Goal: Information Seeking & Learning: Learn about a topic

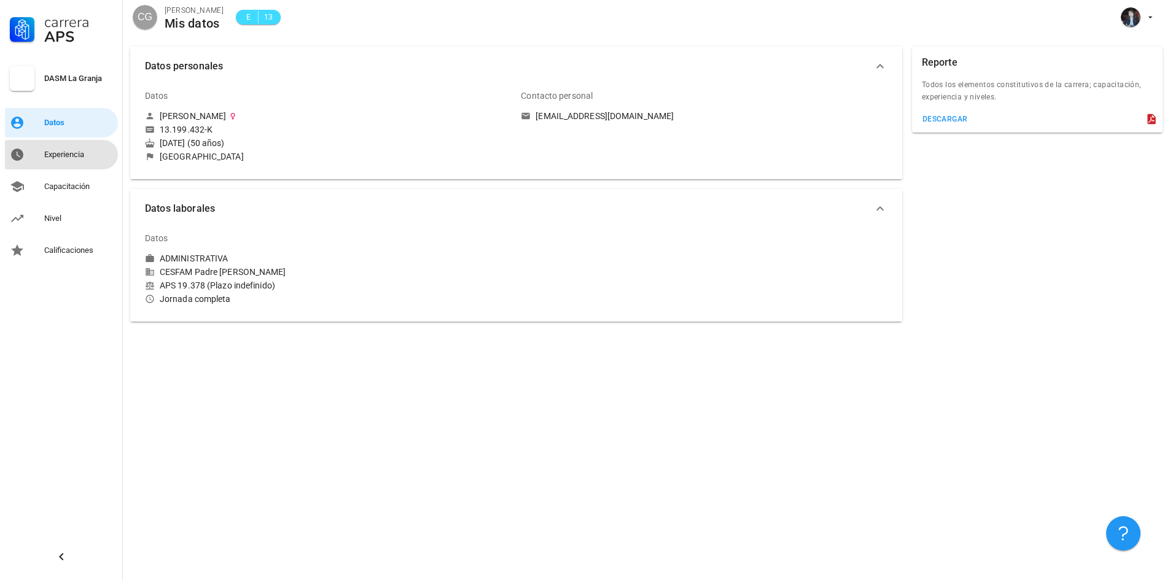
click at [87, 153] on div "Experiencia" at bounding box center [78, 155] width 69 height 10
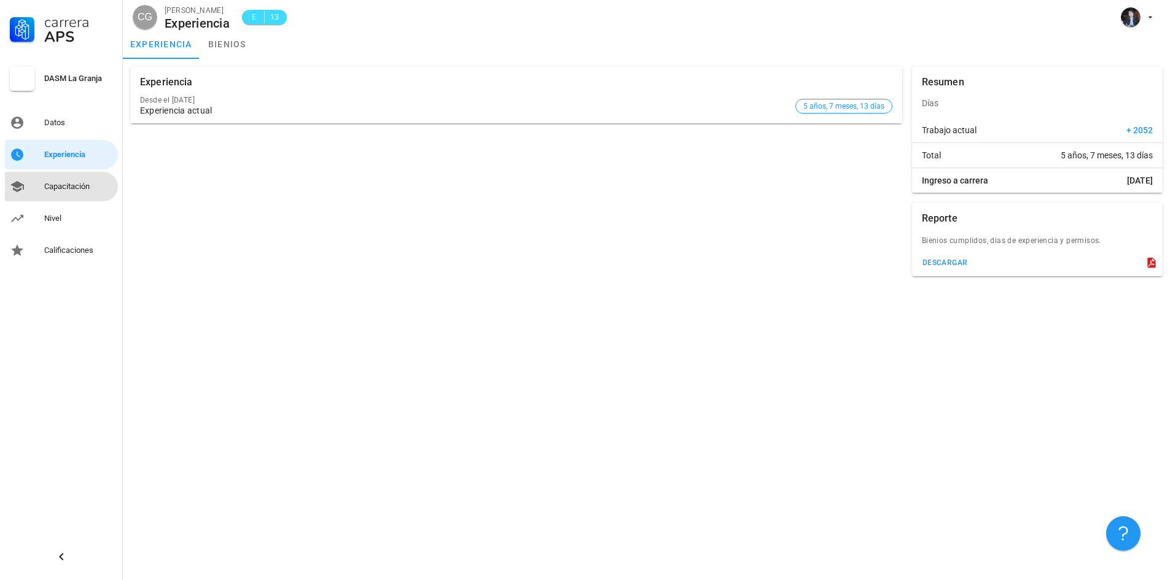
click at [69, 186] on div "Capacitación" at bounding box center [78, 187] width 69 height 10
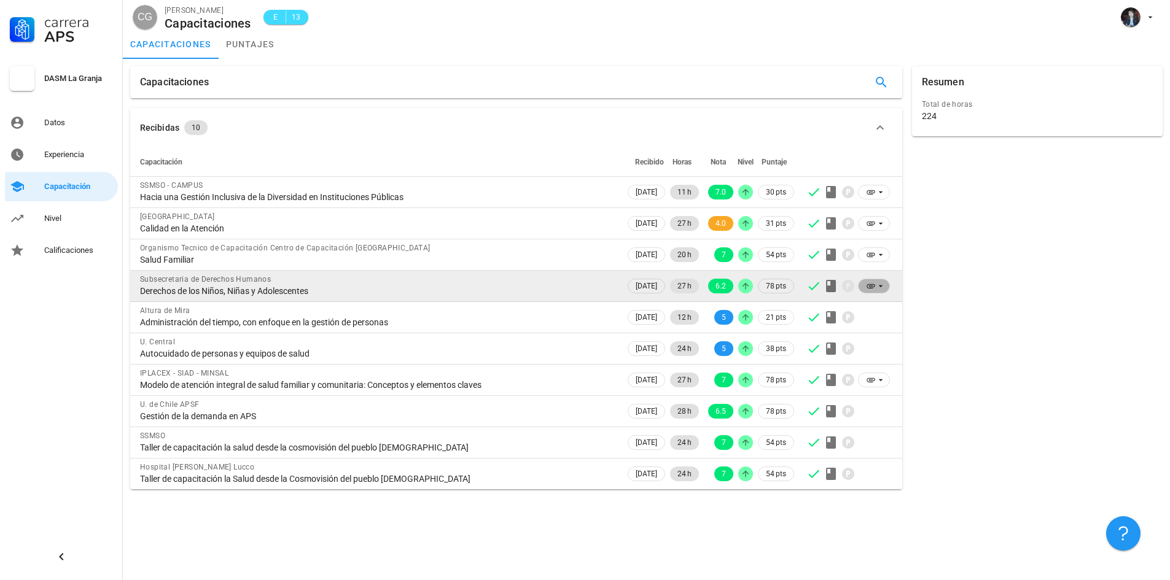
click at [869, 284] on icon at bounding box center [871, 286] width 10 height 10
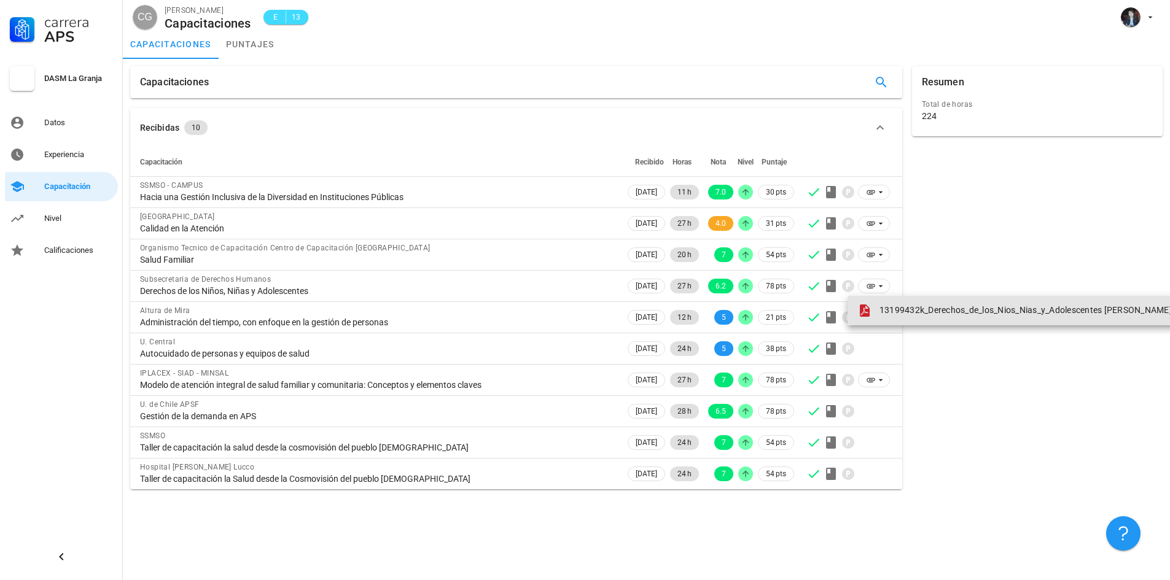
click at [864, 313] on icon at bounding box center [865, 311] width 10 height 12
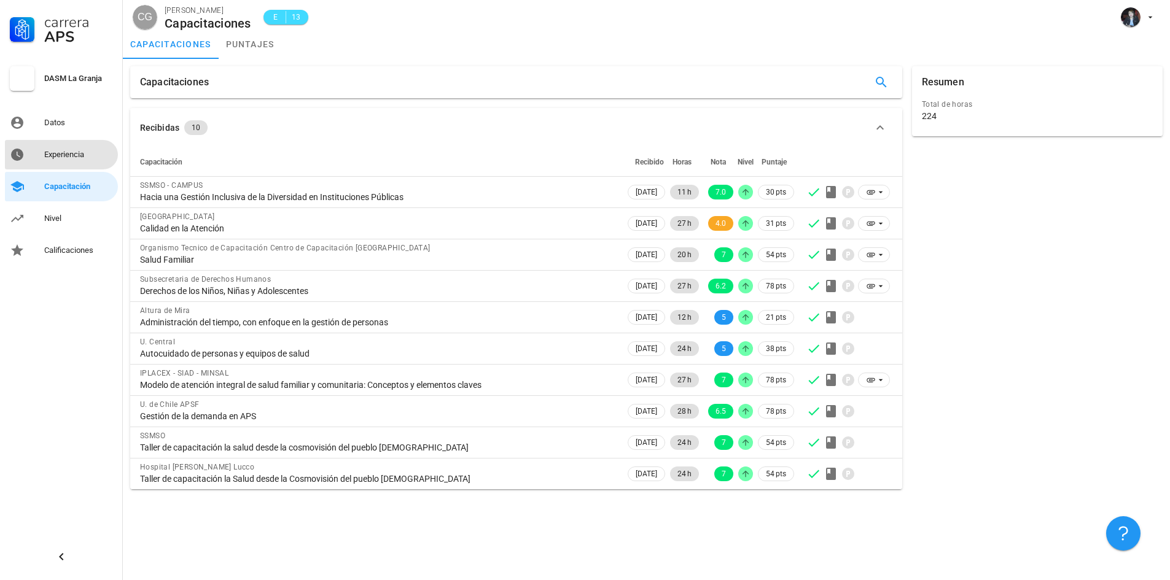
click at [61, 156] on div "Experiencia" at bounding box center [78, 155] width 69 height 10
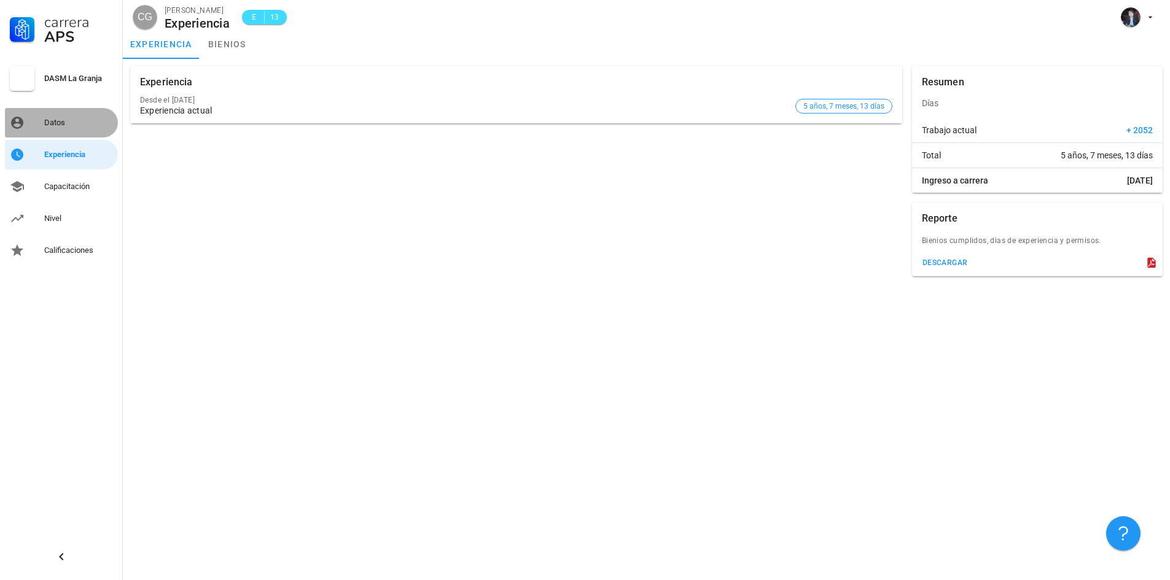
click at [49, 119] on div "Datos" at bounding box center [78, 123] width 69 height 10
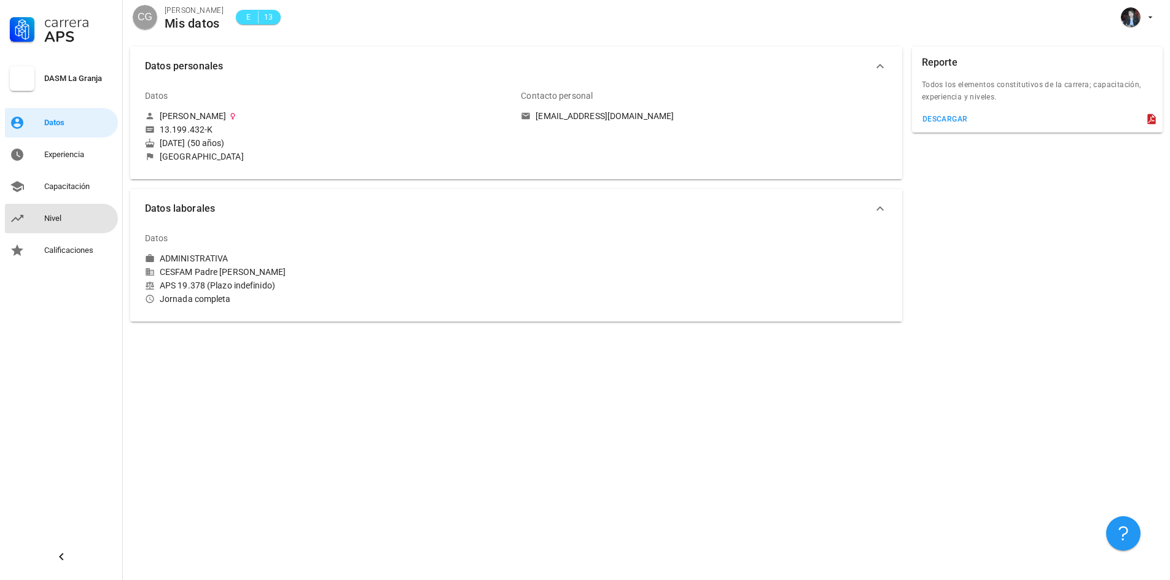
click at [47, 214] on div "Nivel" at bounding box center [78, 219] width 69 height 10
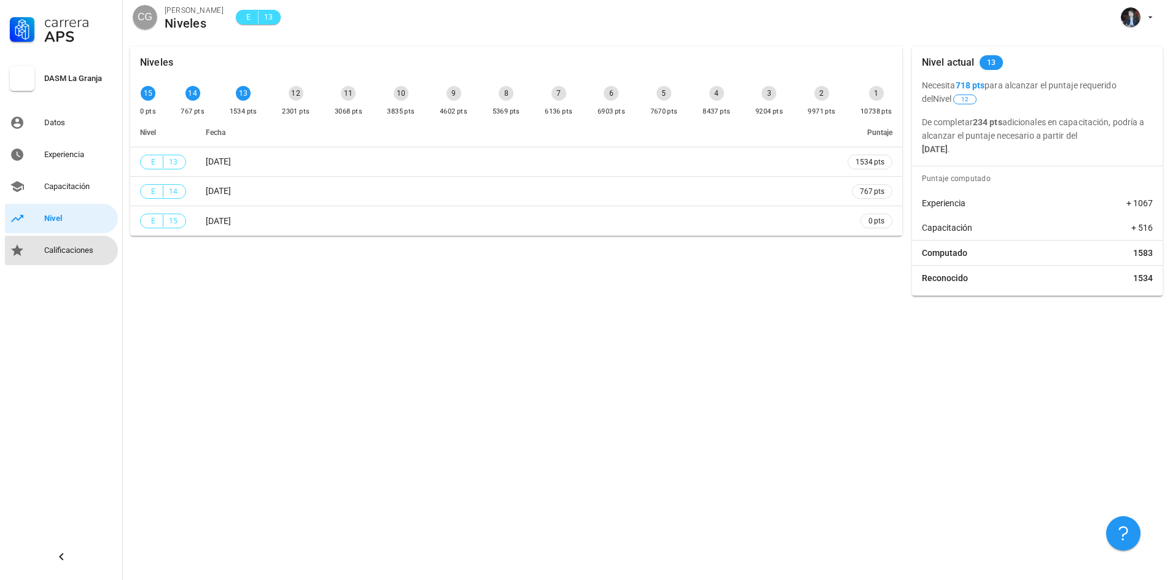
click at [90, 251] on div "Calificaciones" at bounding box center [78, 251] width 69 height 10
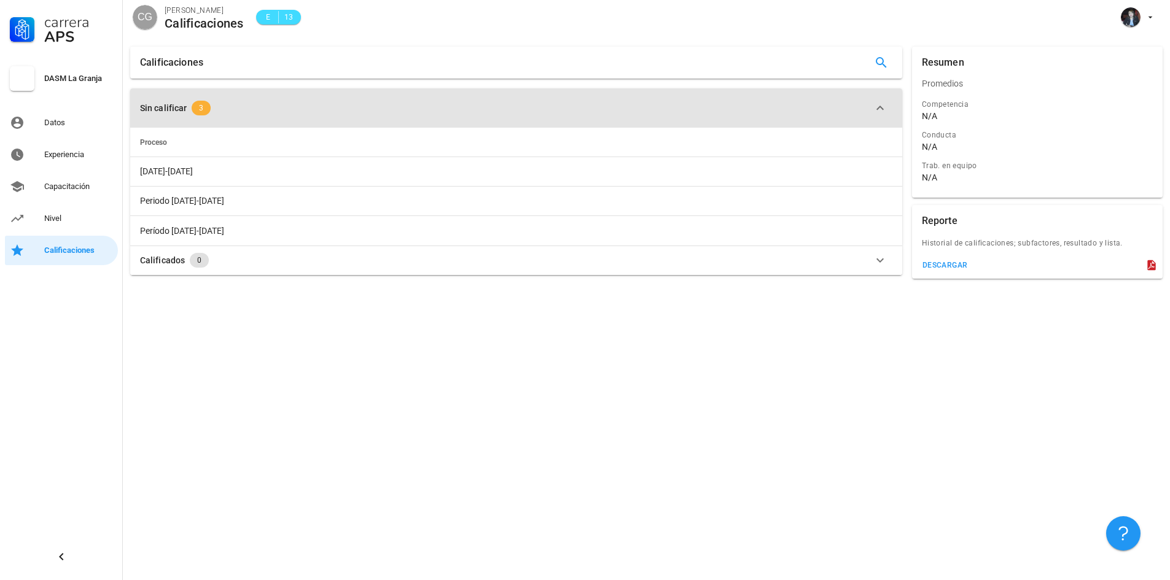
click at [201, 108] on span "3" at bounding box center [201, 108] width 4 height 15
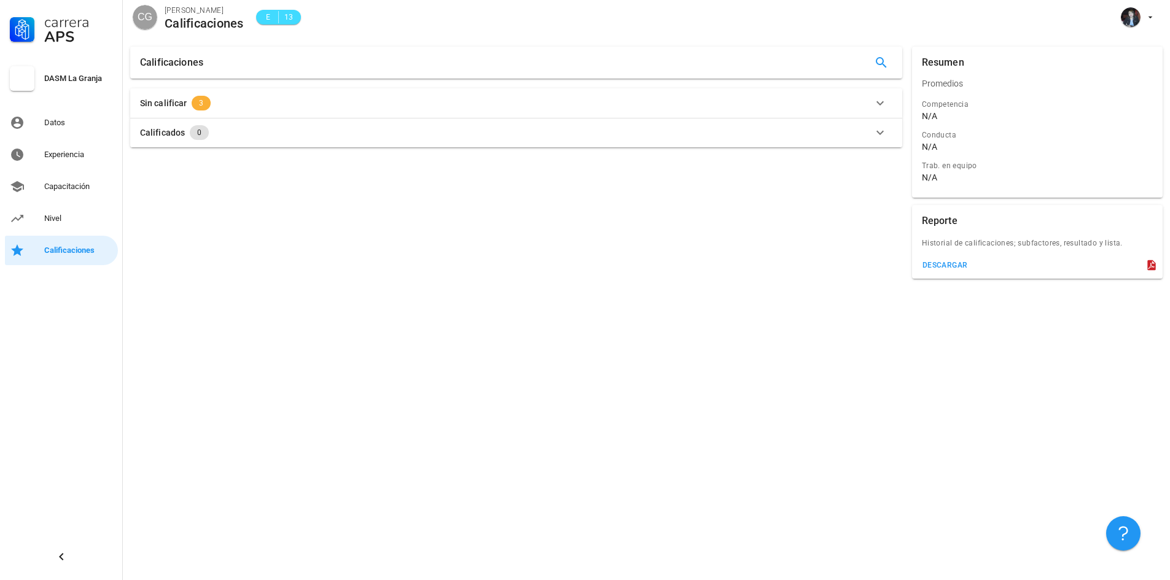
click at [201, 108] on span "3" at bounding box center [201, 103] width 4 height 15
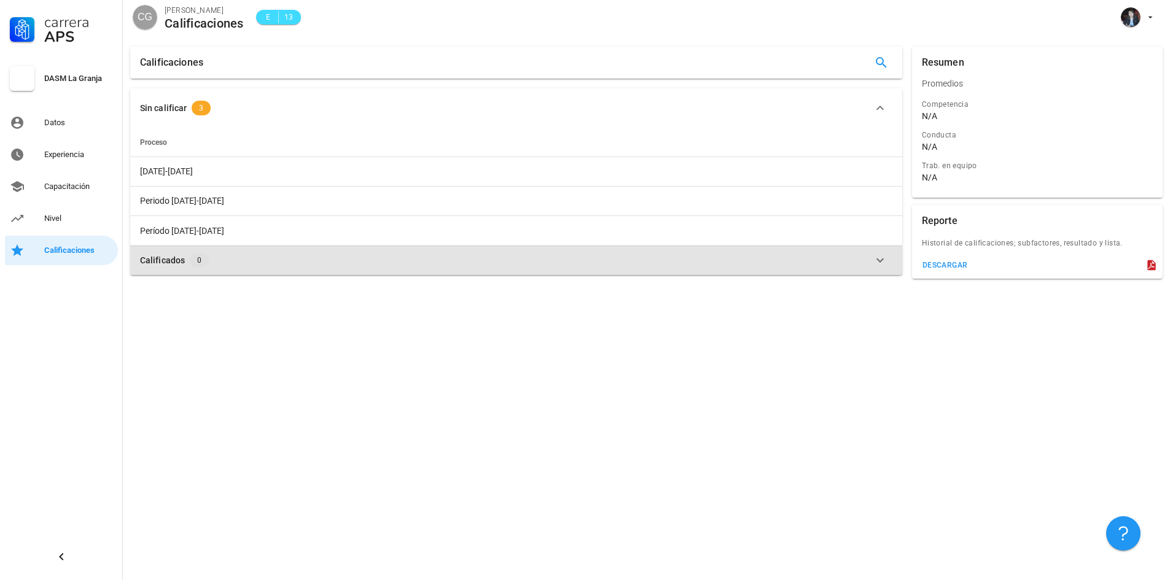
click at [880, 262] on icon "button" at bounding box center [879, 261] width 7 height 4
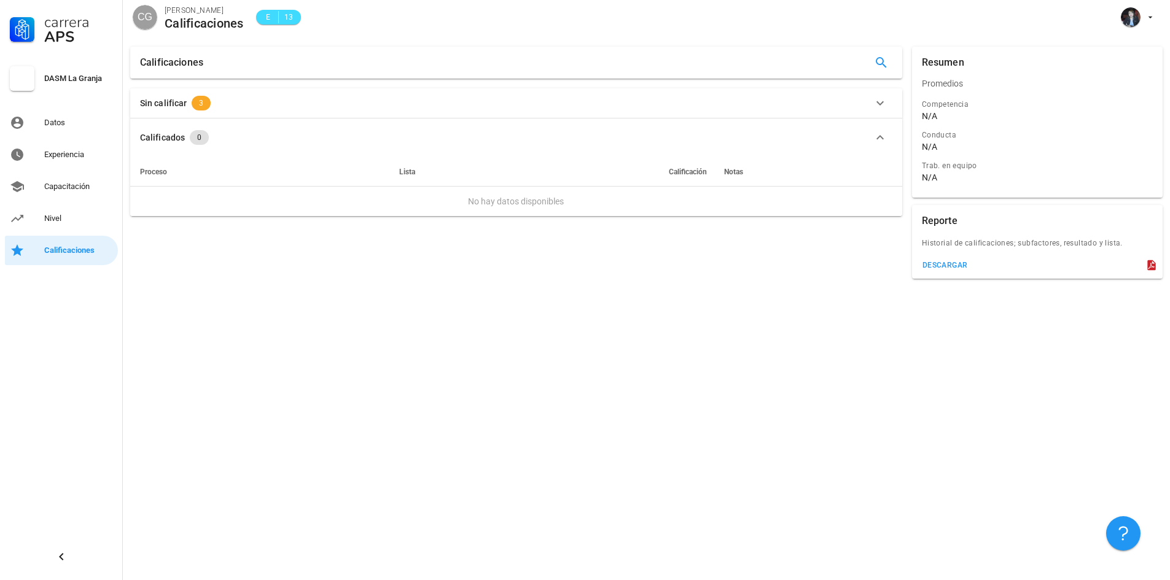
click at [58, 79] on div "DASM La Granja" at bounding box center [78, 79] width 69 height 10
click at [57, 118] on div "Datos" at bounding box center [78, 123] width 69 height 10
